Goal: Task Accomplishment & Management: Use online tool/utility

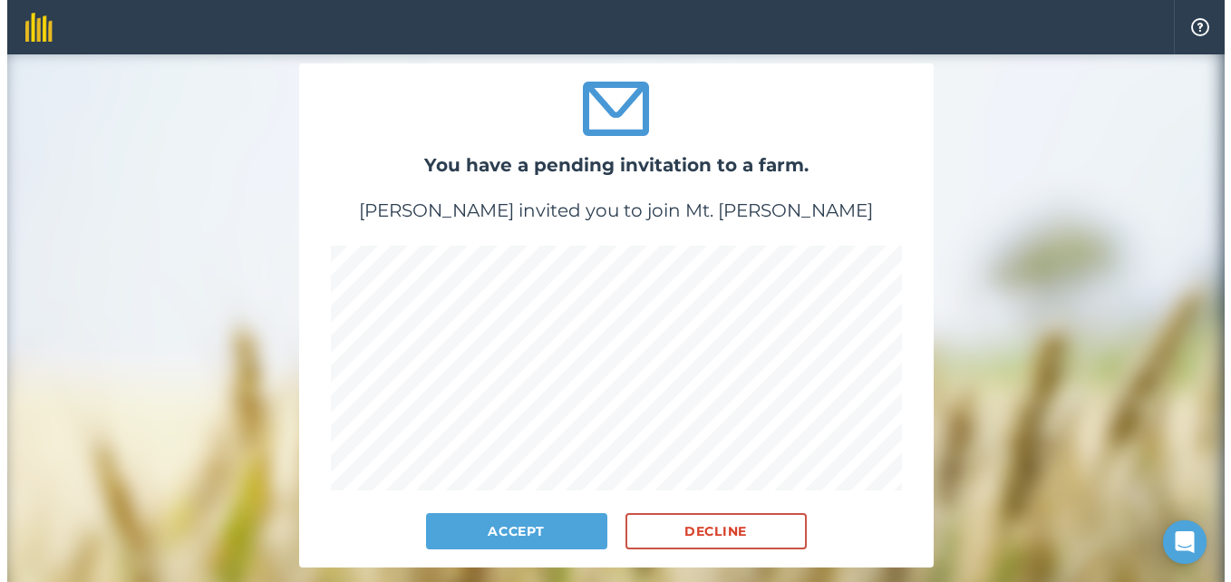
scroll to position [82, 0]
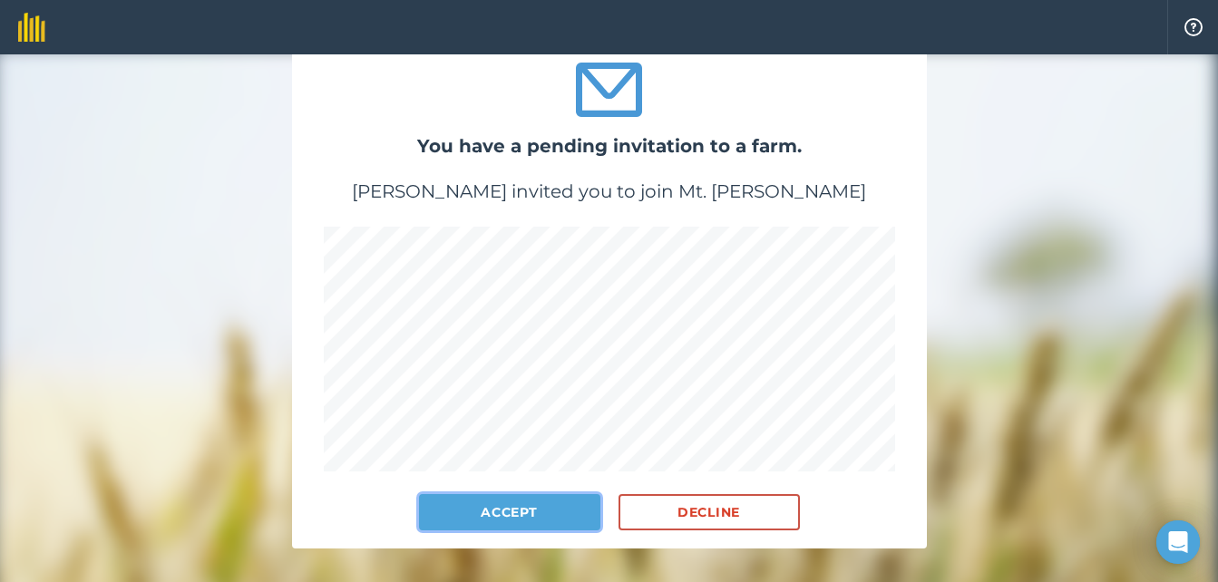
click at [483, 496] on button "Accept" at bounding box center [509, 512] width 181 height 36
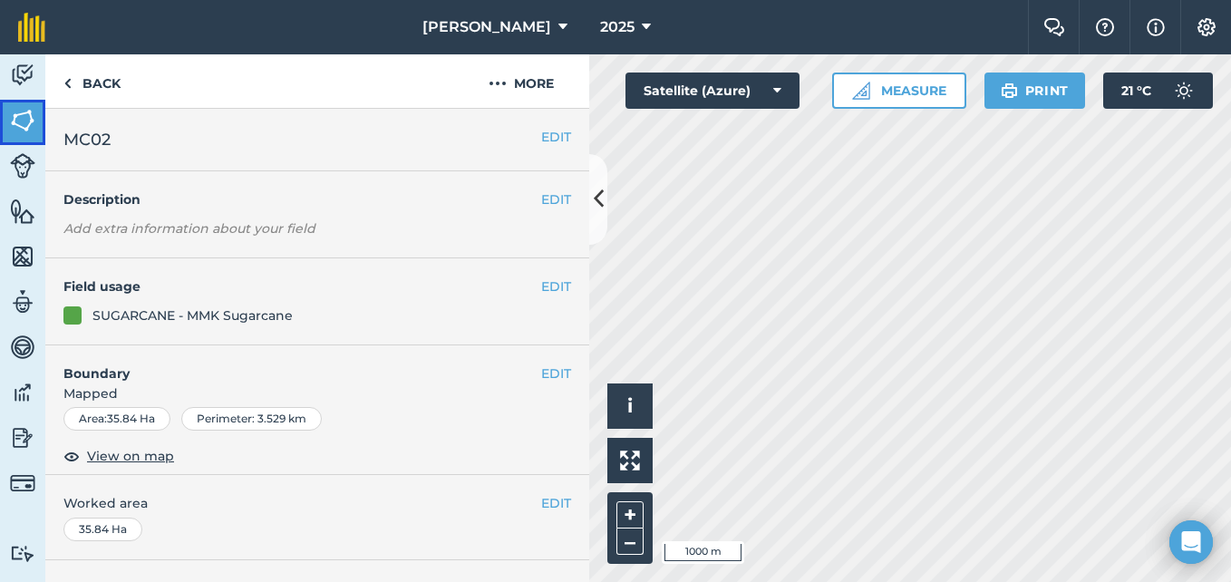
click at [37, 115] on link "Fields" at bounding box center [22, 122] width 45 height 45
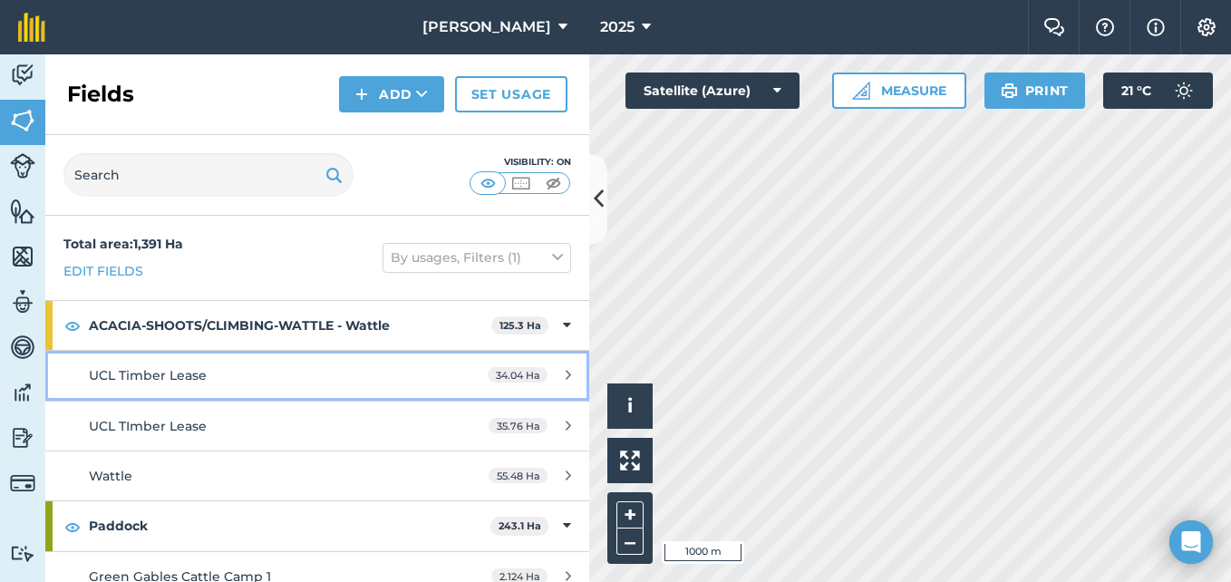
click at [73, 365] on link "UCL Timber Lease 34.04 Ha" at bounding box center [317, 375] width 544 height 49
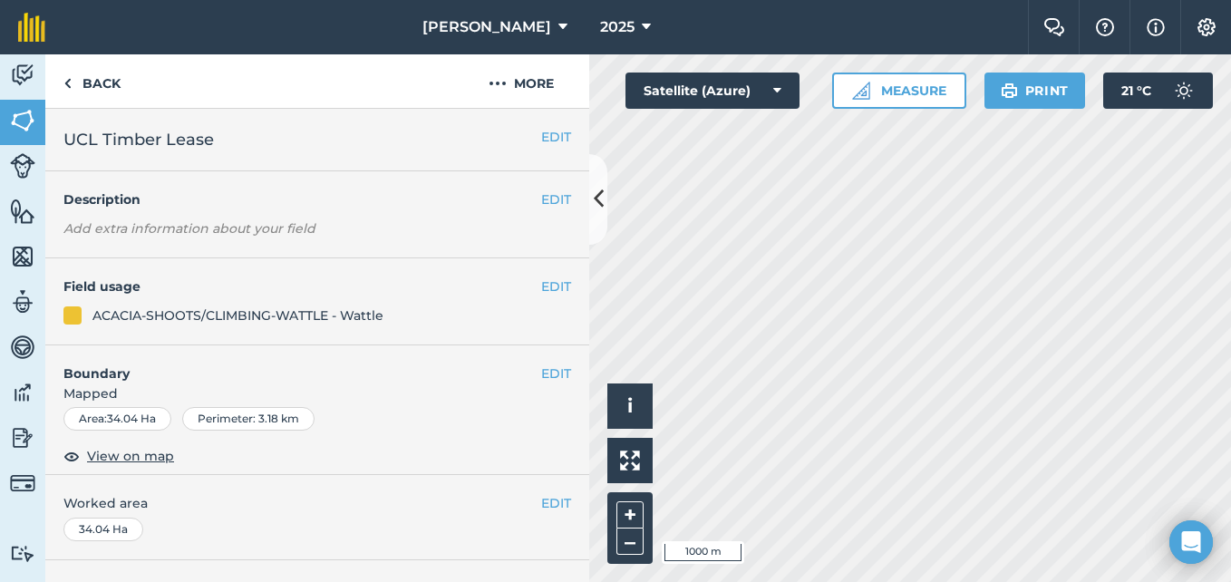
click at [73, 316] on div at bounding box center [72, 315] width 18 height 18
click at [20, 107] on img at bounding box center [22, 120] width 25 height 27
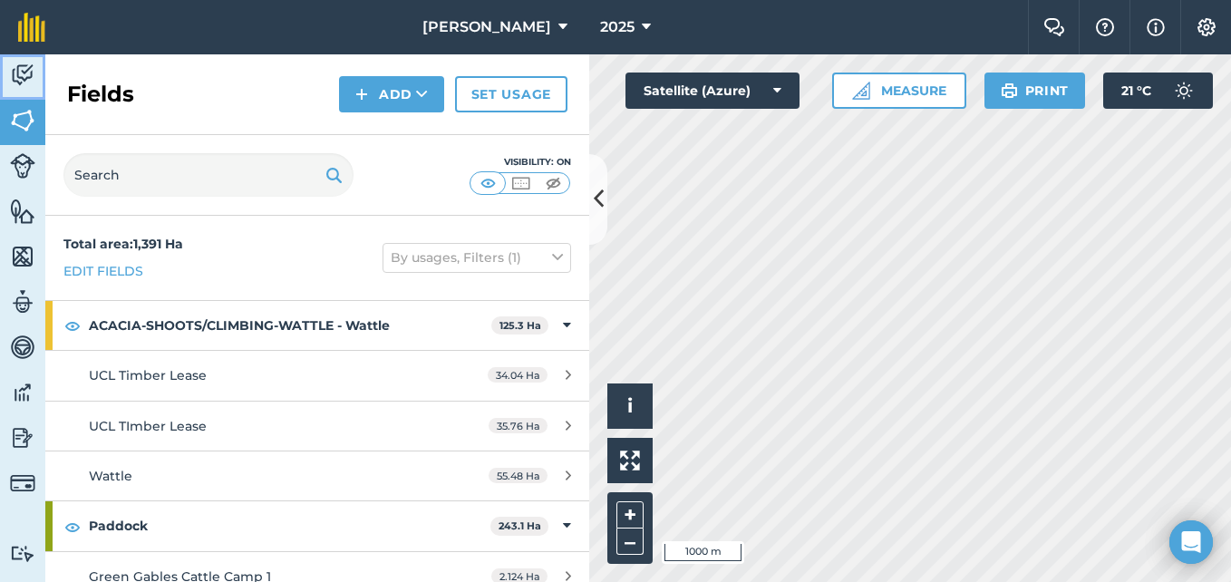
click at [21, 73] on img at bounding box center [22, 75] width 25 height 27
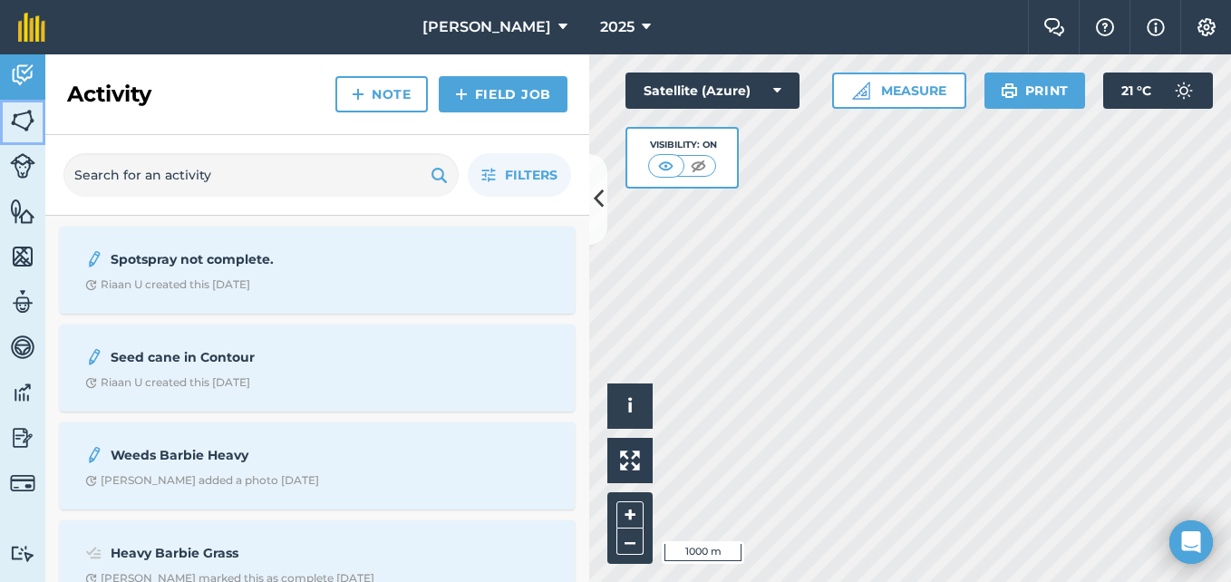
click at [17, 125] on img at bounding box center [22, 120] width 25 height 27
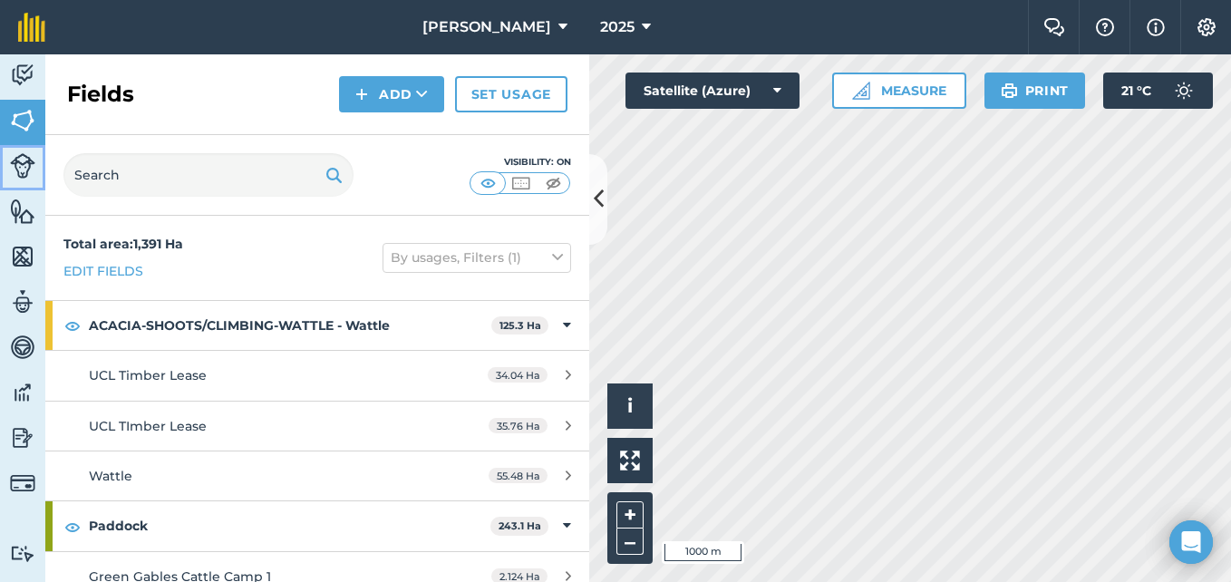
click at [18, 160] on img at bounding box center [22, 165] width 25 height 25
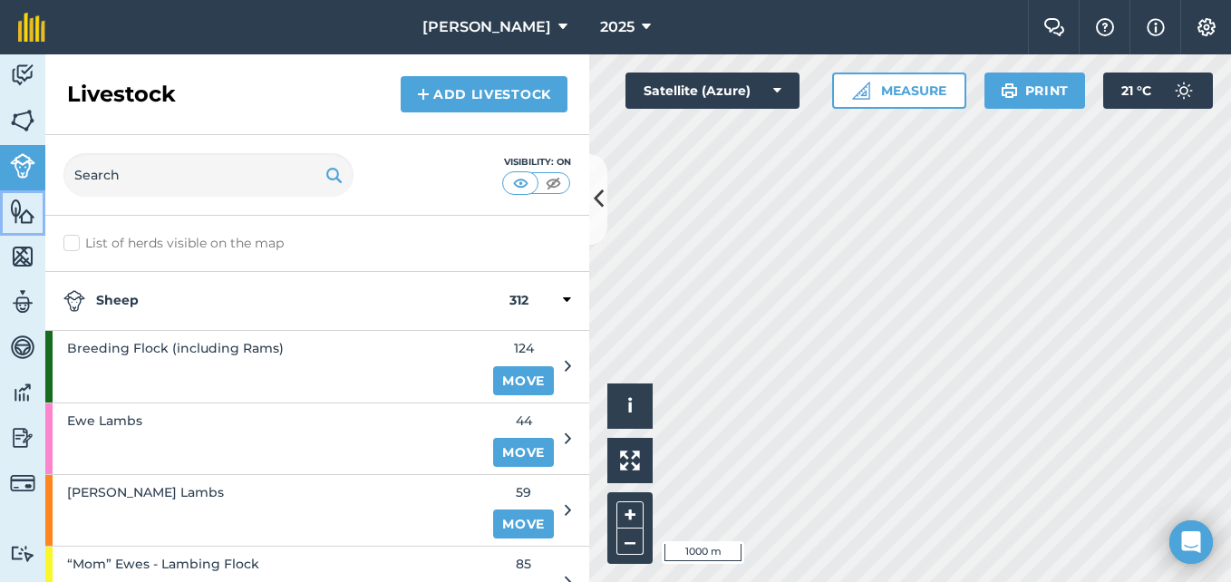
click at [21, 200] on img at bounding box center [22, 211] width 25 height 27
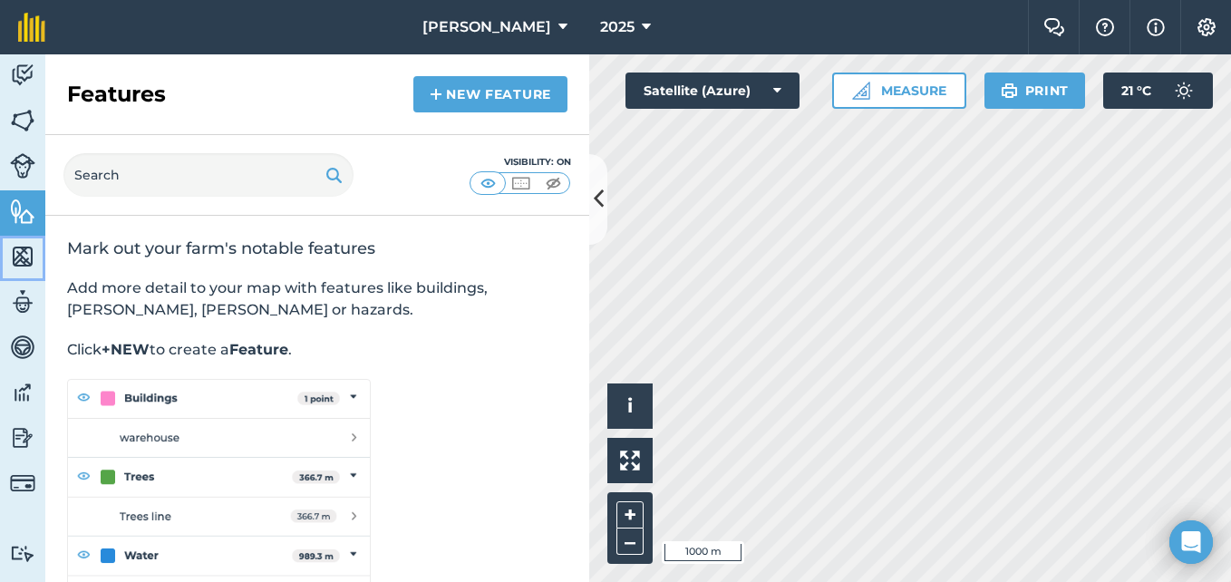
click at [24, 263] on img at bounding box center [22, 256] width 25 height 27
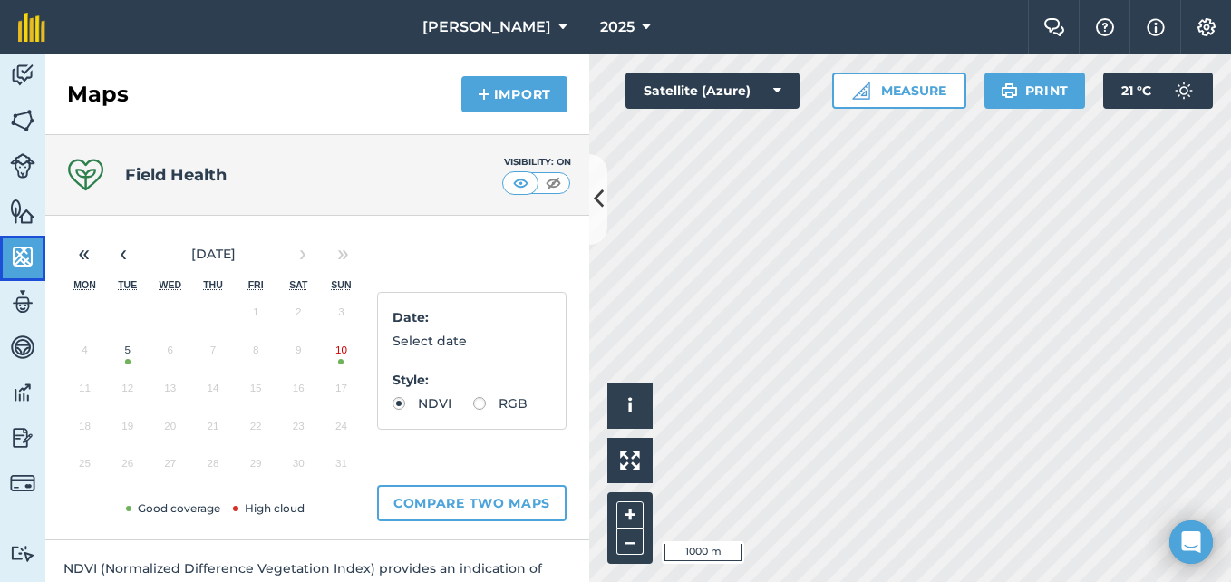
click at [30, 243] on img at bounding box center [22, 256] width 25 height 27
click at [24, 210] on img at bounding box center [22, 211] width 25 height 27
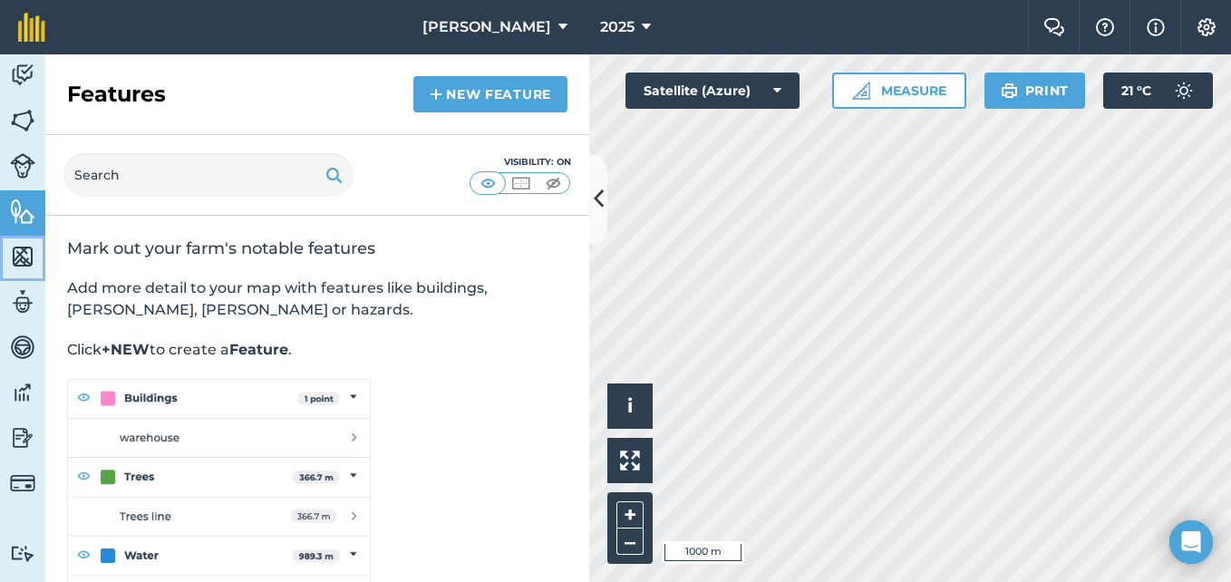
click at [22, 247] on img at bounding box center [22, 256] width 25 height 27
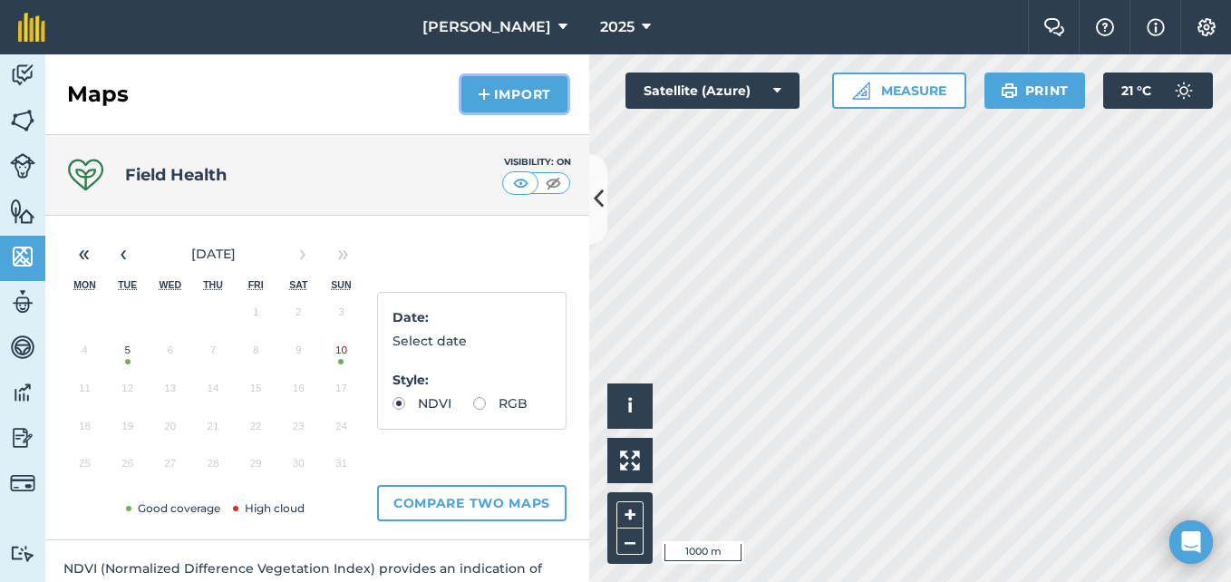
click at [542, 92] on button "Import" at bounding box center [514, 94] width 106 height 36
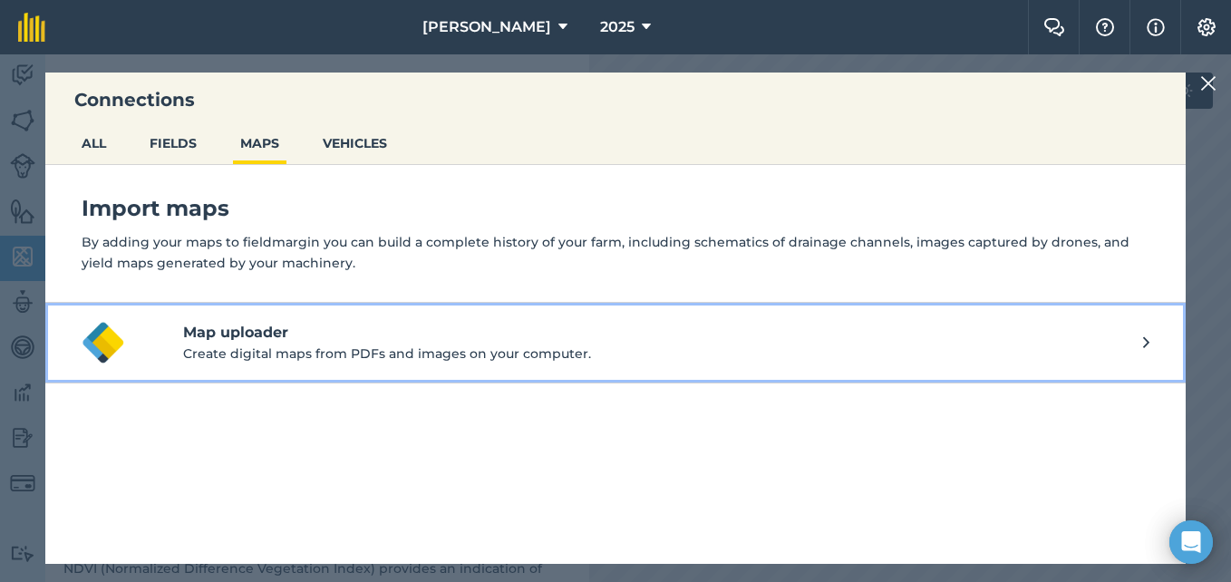
click at [1150, 342] on button "Map uploader Create digital maps from PDFs and images on your computer." at bounding box center [615, 343] width 1140 height 81
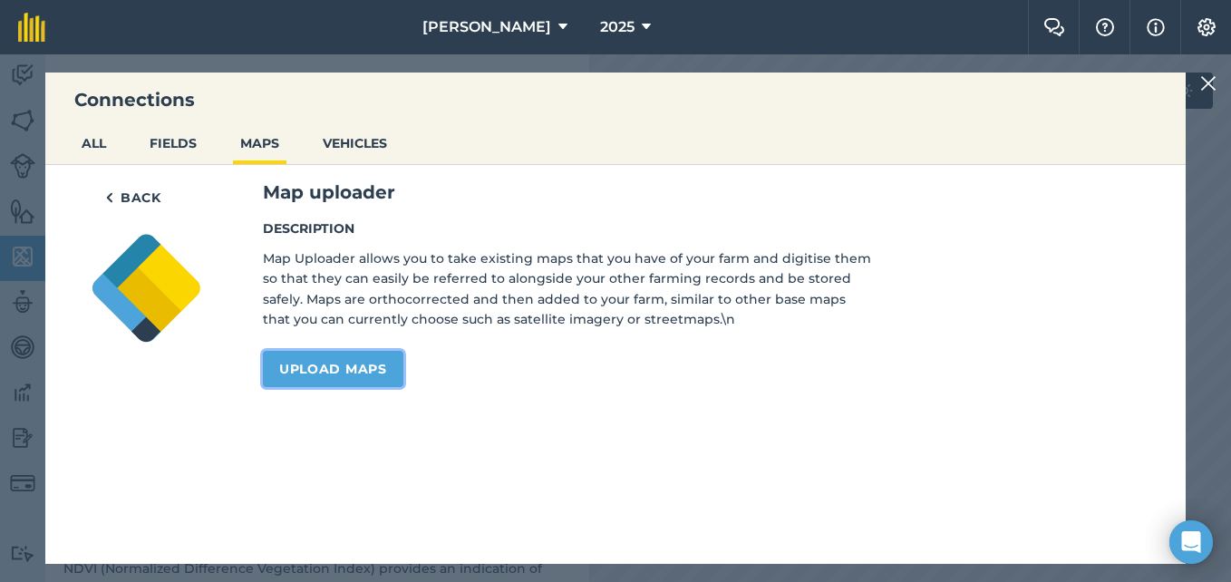
click at [354, 359] on link "Upload maps" at bounding box center [333, 369] width 141 height 36
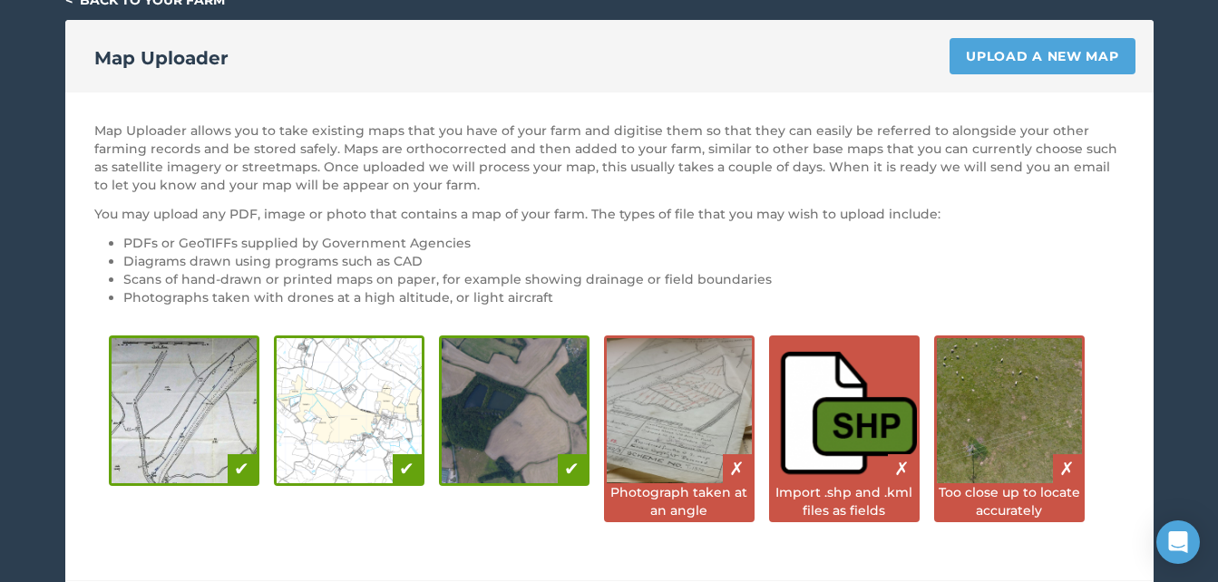
scroll to position [91, 0]
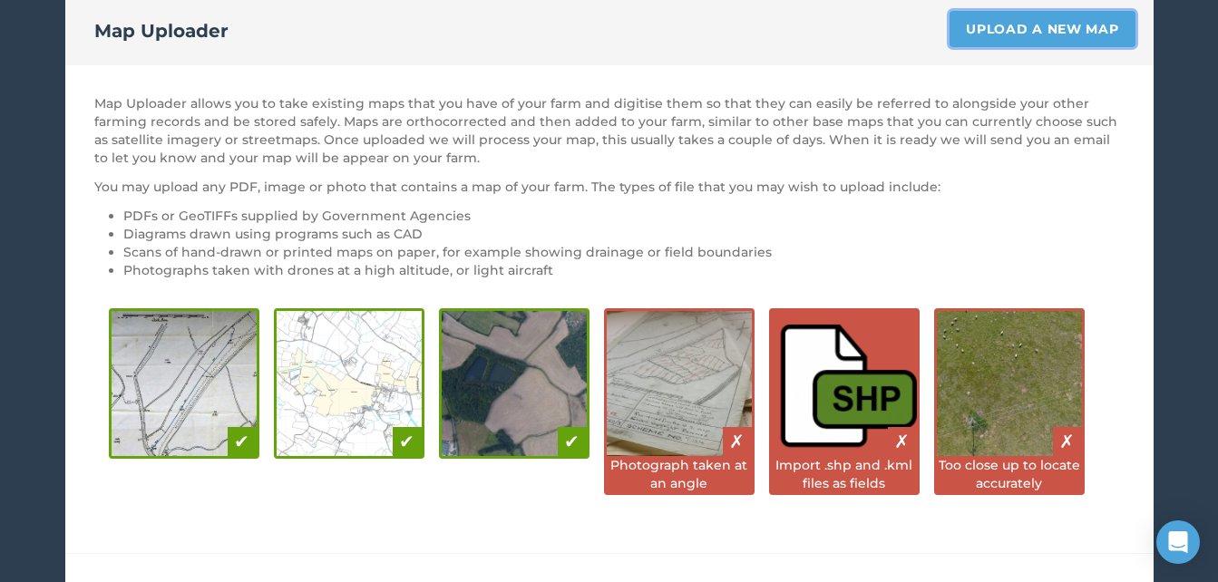
click at [1020, 36] on link "Upload a new map" at bounding box center [1041, 29] width 185 height 36
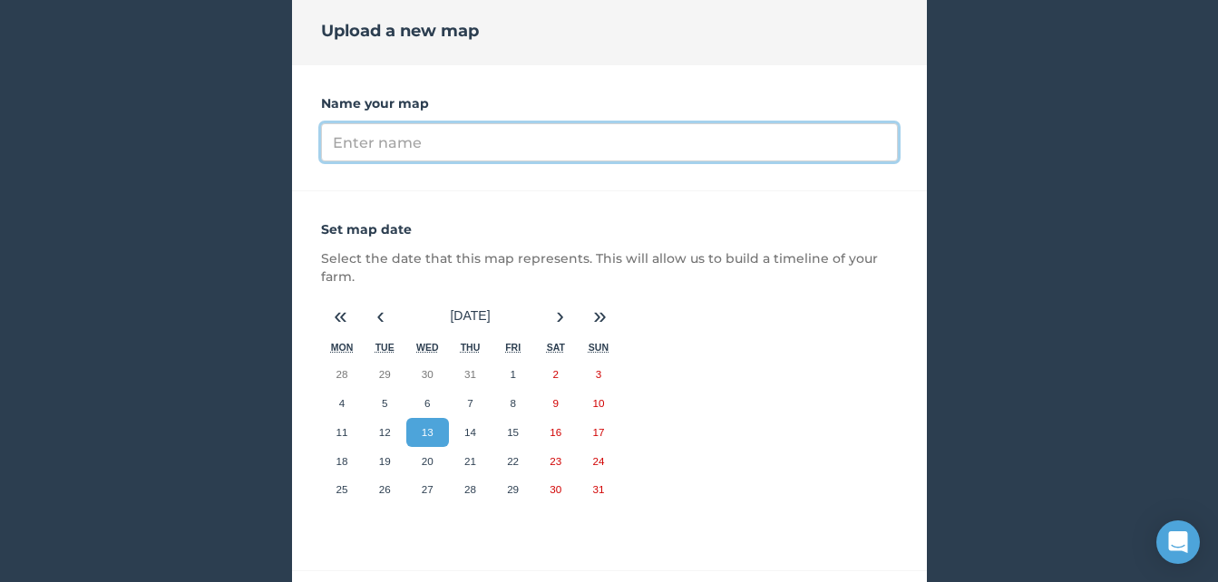
click at [578, 145] on input "Name your map" at bounding box center [609, 142] width 577 height 38
type input "n"
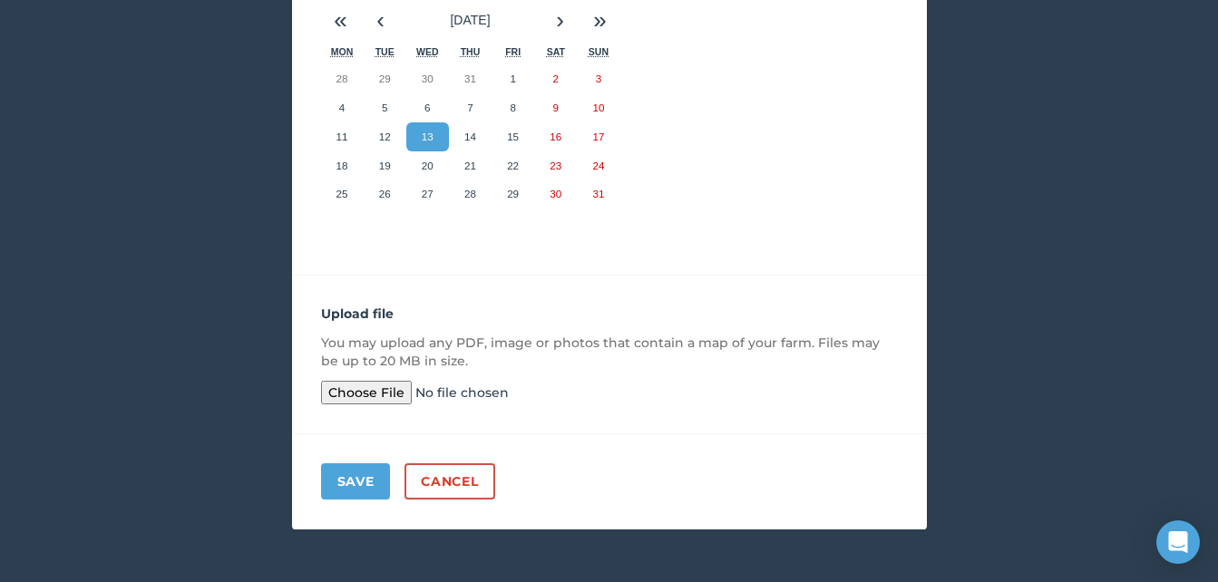
scroll to position [392, 0]
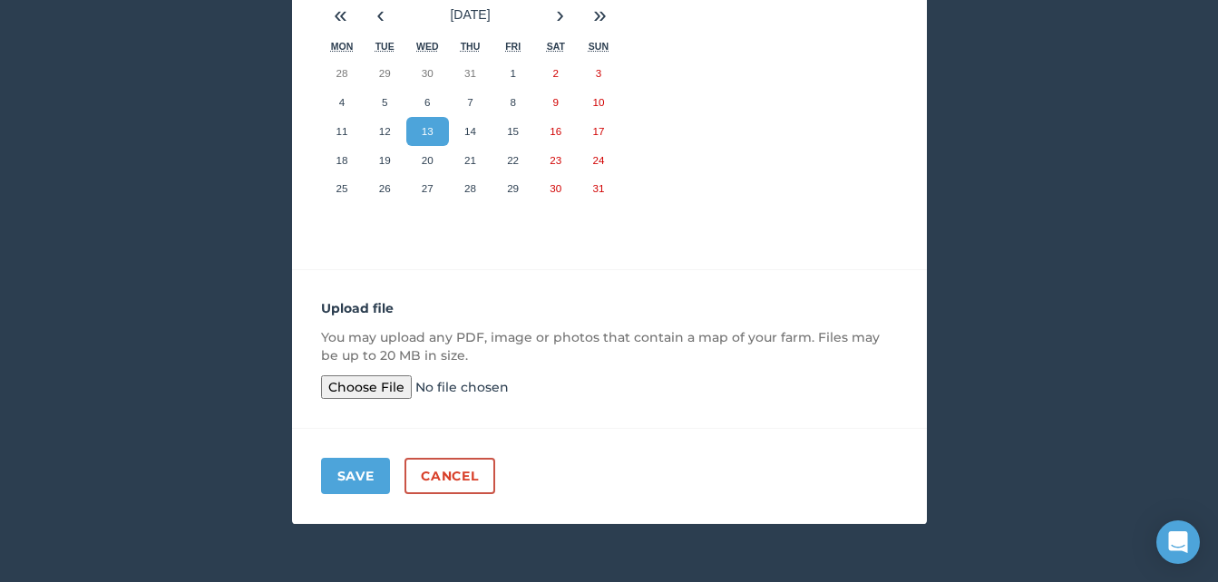
type input "NH"
click at [325, 393] on input "file" at bounding box center [459, 387] width 277 height 24
type input "C:\fakepath\11032025-07776844NortonGGFarming.pdf"
click at [361, 480] on button "Save" at bounding box center [356, 476] width 70 height 36
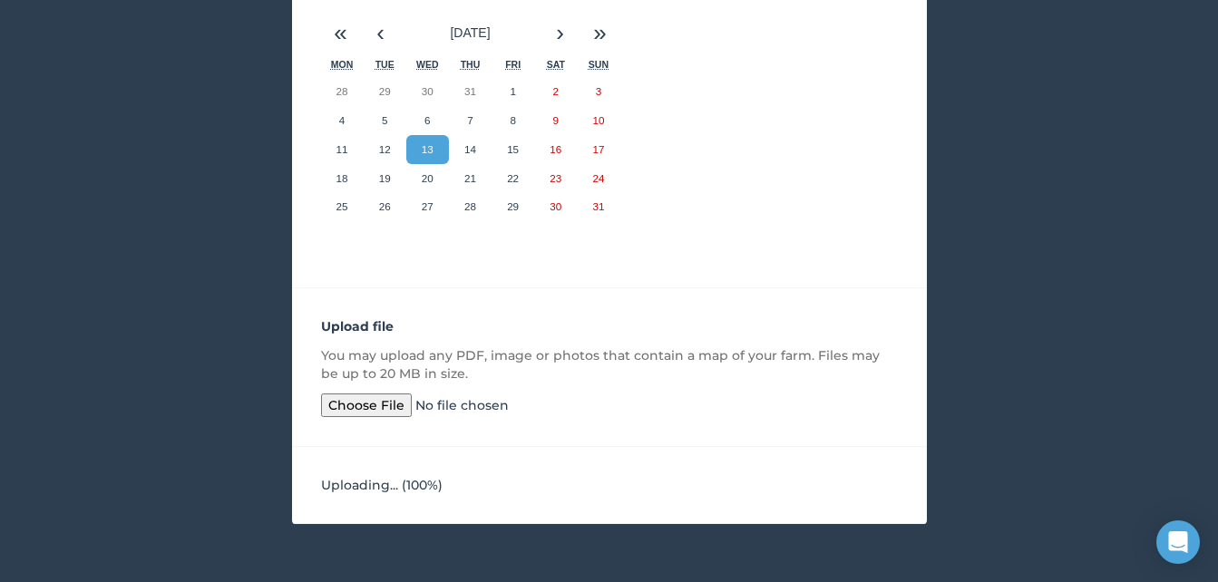
scroll to position [345, 0]
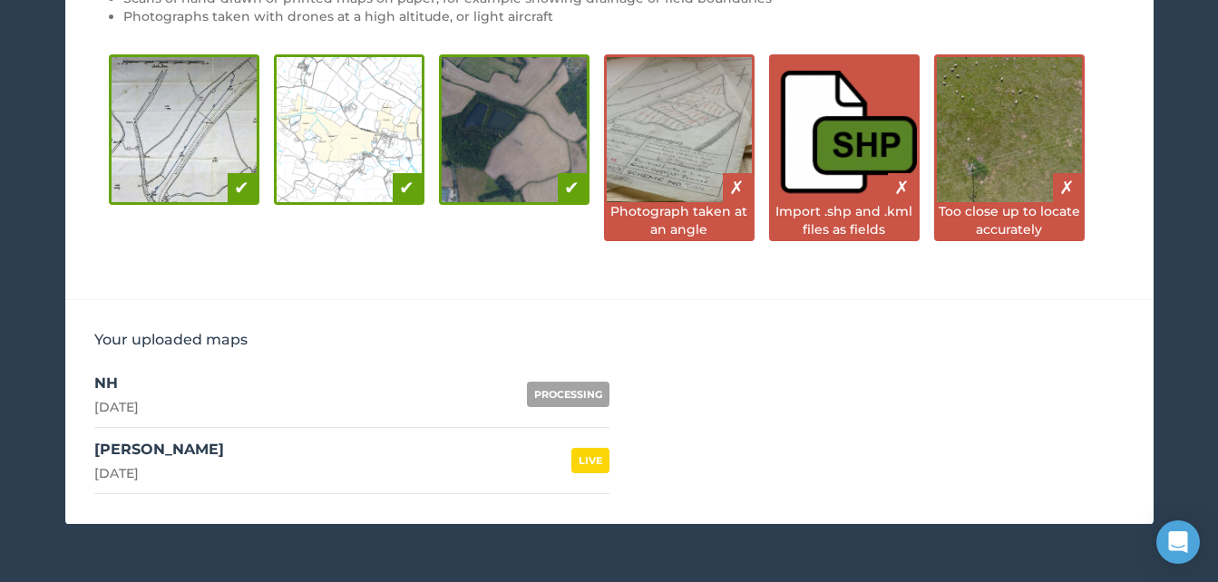
click at [587, 395] on div "PROCESSING" at bounding box center [568, 394] width 82 height 25
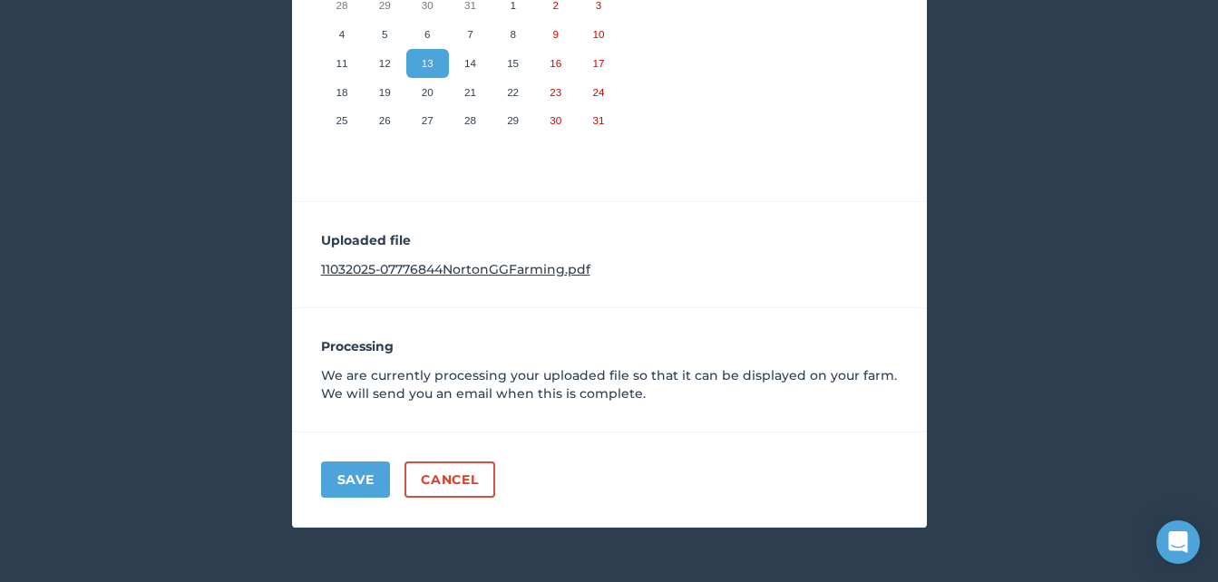
scroll to position [452, 0]
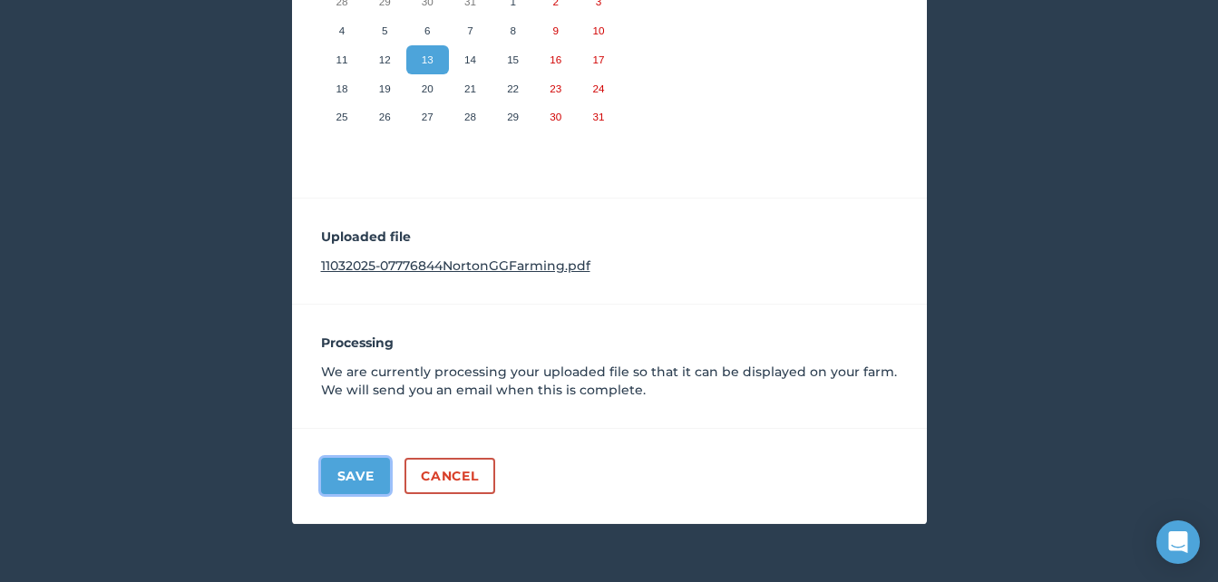
click at [345, 473] on button "Save" at bounding box center [356, 476] width 70 height 36
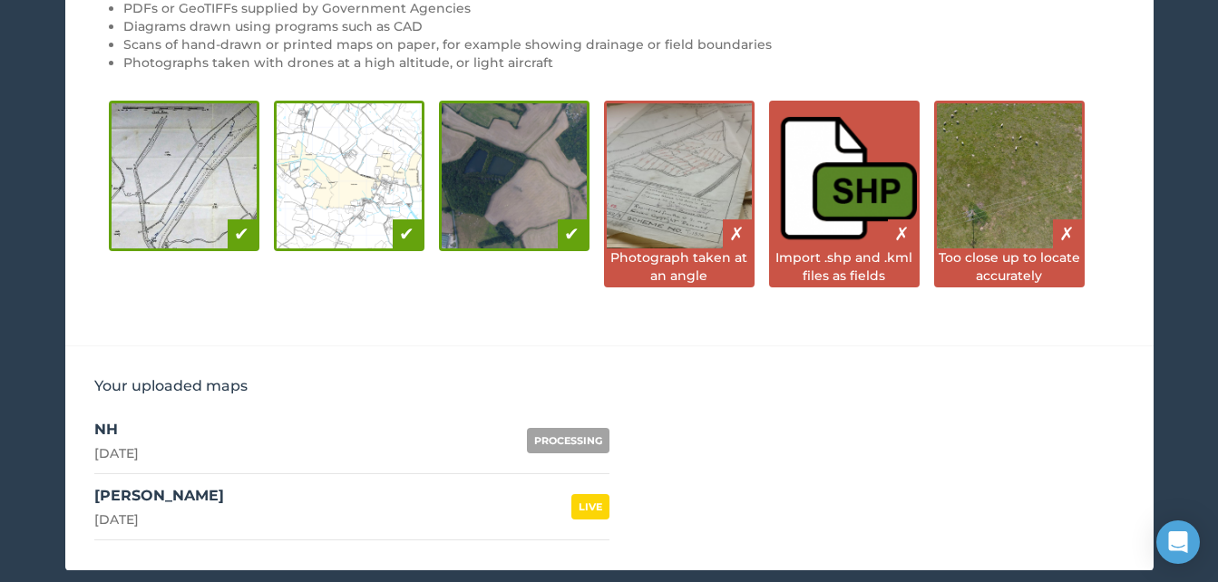
scroll to position [345, 0]
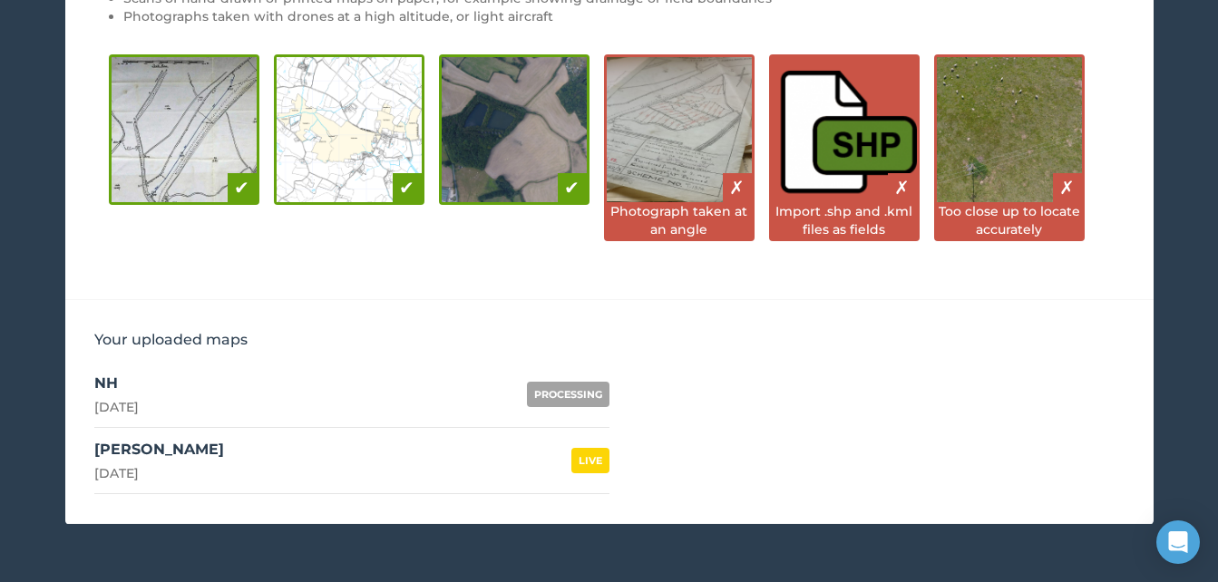
click at [594, 466] on div "LIVE" at bounding box center [590, 460] width 38 height 25
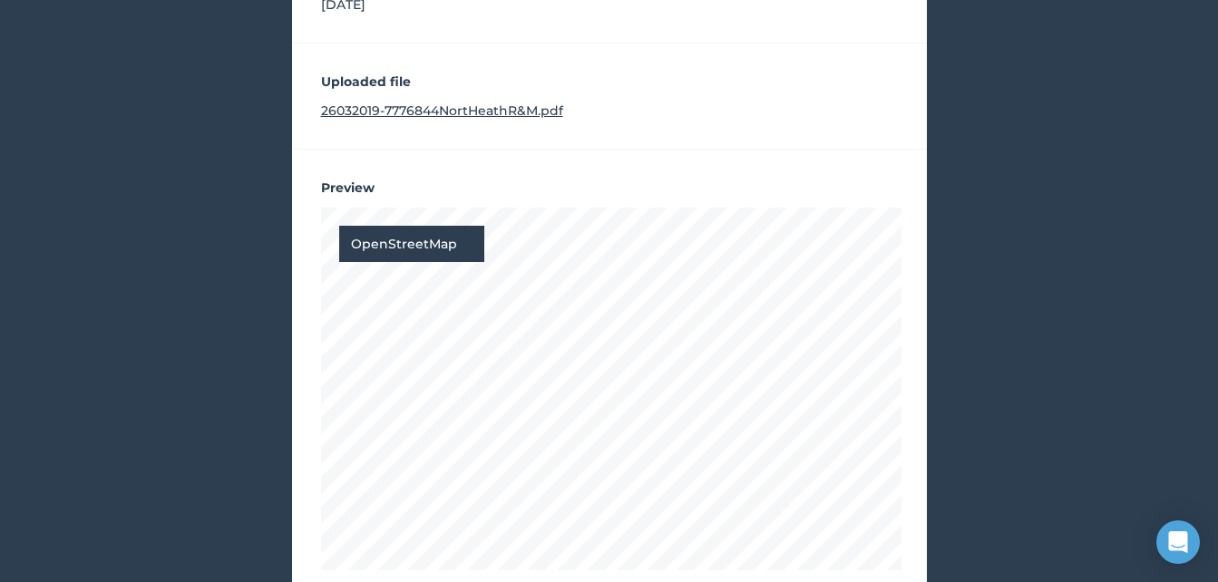
click at [479, 109] on link "26032019-7776844NortHeathR&M.pdf" at bounding box center [442, 110] width 242 height 16
